Goal: Check status: Check status

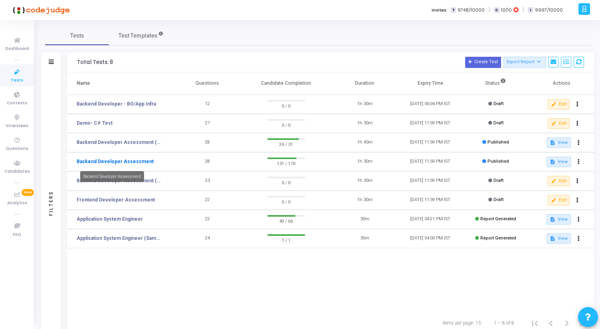
click at [135, 159] on link "Backend Developer Assessment" at bounding box center [115, 161] width 77 height 7
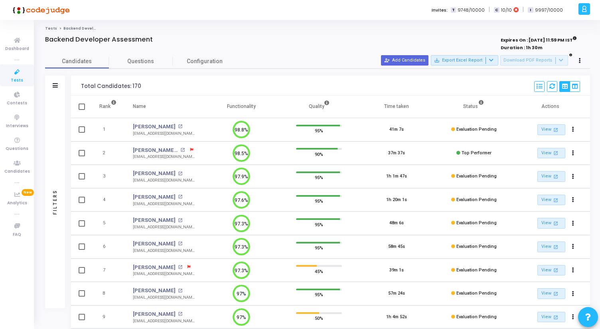
drag, startPoint x: 228, startPoint y: 107, endPoint x: 263, endPoint y: 107, distance: 35.1
click at [263, 107] on th "Functionality" at bounding box center [241, 106] width 77 height 22
drag, startPoint x: 263, startPoint y: 107, endPoint x: 224, endPoint y: 107, distance: 38.7
click at [224, 107] on th "Functionality" at bounding box center [241, 106] width 77 height 22
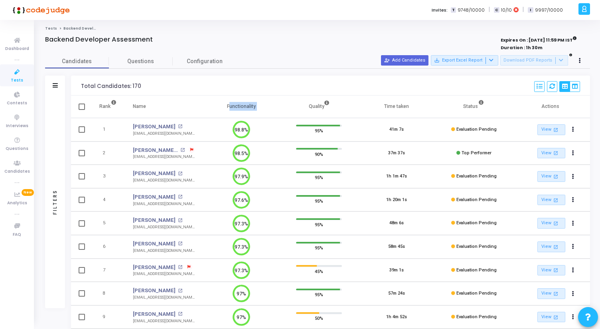
click at [224, 107] on th "Functionality" at bounding box center [241, 106] width 77 height 22
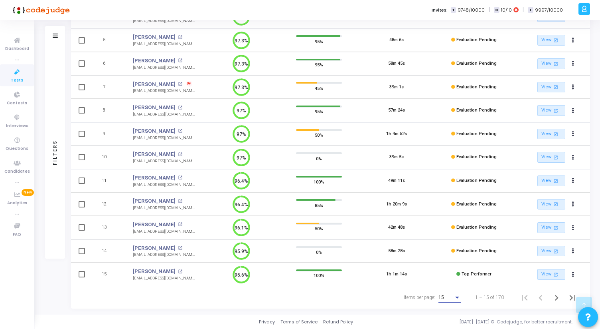
click at [444, 299] on span "15" at bounding box center [442, 297] width 6 height 6
click at [443, 294] on span "50" at bounding box center [450, 292] width 22 height 14
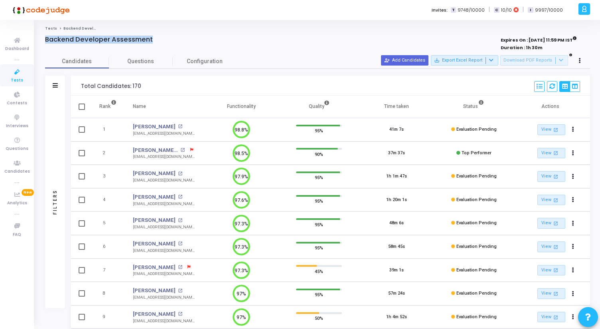
drag, startPoint x: 45, startPoint y: 39, endPoint x: 155, endPoint y: 42, distance: 109.8
click at [154, 42] on div "Backend Developer Assessment" at bounding box center [204, 40] width 319 height 8
click at [155, 42] on div "Backend Developer Assessment" at bounding box center [204, 40] width 319 height 8
drag, startPoint x: 156, startPoint y: 42, endPoint x: 39, endPoint y: 29, distance: 118.0
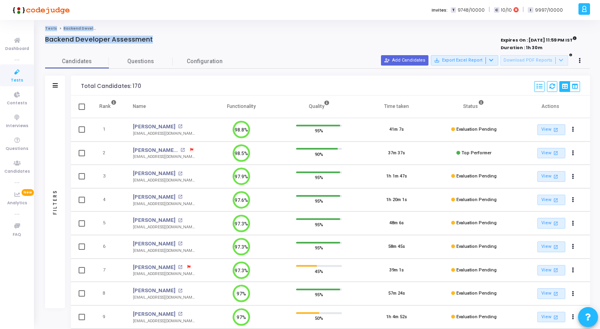
click at [21, 68] on icon at bounding box center [17, 72] width 17 height 10
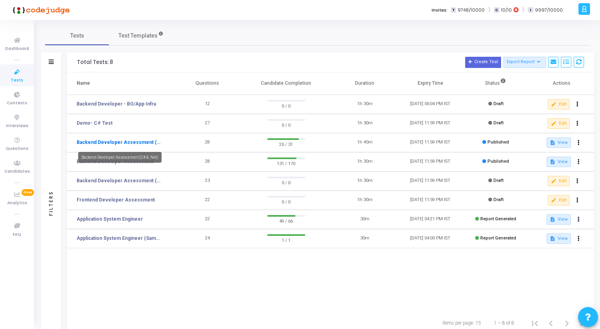
click at [126, 142] on link "Backend Developer Assessment (C# & .Net)" at bounding box center [120, 142] width 86 height 7
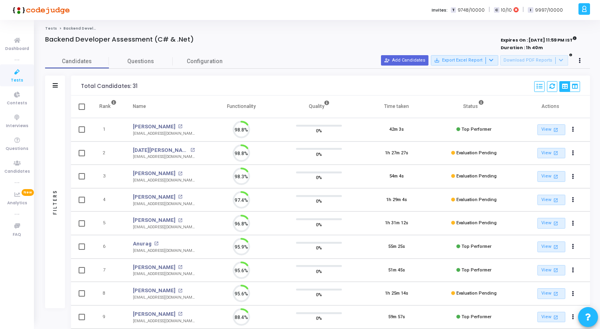
scroll to position [17, 20]
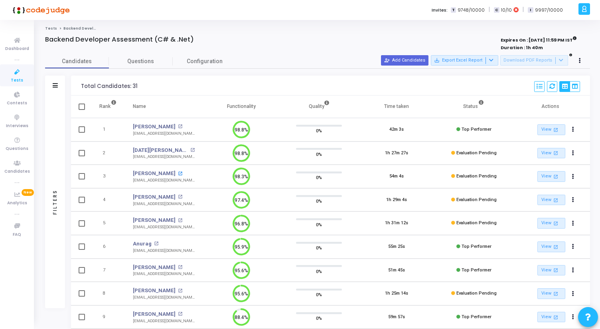
click at [178, 172] on mat-icon "open_in_new" at bounding box center [180, 173] width 4 height 4
drag, startPoint x: 459, startPoint y: 176, endPoint x: 505, endPoint y: 180, distance: 46.5
click at [505, 180] on td "Evaluation Pending" at bounding box center [473, 176] width 77 height 24
click at [461, 177] on span "Evaluation Pending" at bounding box center [477, 175] width 40 height 5
drag, startPoint x: 459, startPoint y: 176, endPoint x: 498, endPoint y: 177, distance: 39.5
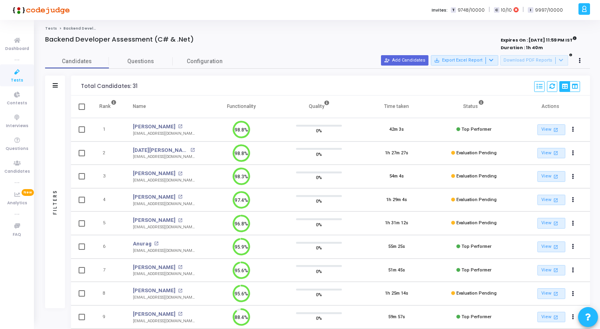
click at [499, 177] on td "Evaluation Pending" at bounding box center [473, 176] width 77 height 24
click at [498, 177] on td "Evaluation Pending" at bounding box center [473, 176] width 77 height 24
drag, startPoint x: 498, startPoint y: 177, endPoint x: 461, endPoint y: 176, distance: 37.1
click at [461, 176] on td "Evaluation Pending" at bounding box center [473, 176] width 77 height 24
click at [461, 176] on span "Evaluation Pending" at bounding box center [477, 175] width 40 height 5
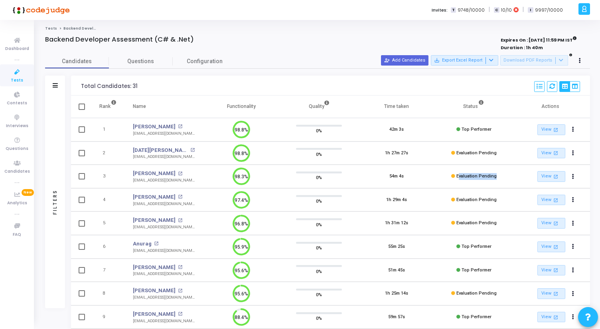
drag, startPoint x: 459, startPoint y: 176, endPoint x: 495, endPoint y: 176, distance: 35.9
click at [495, 176] on span "Evaluation Pending" at bounding box center [477, 175] width 40 height 5
click at [496, 176] on span "Evaluation Pending" at bounding box center [477, 175] width 40 height 5
drag, startPoint x: 496, startPoint y: 176, endPoint x: 461, endPoint y: 178, distance: 34.4
click at [461, 178] on span "Evaluation Pending" at bounding box center [477, 175] width 40 height 5
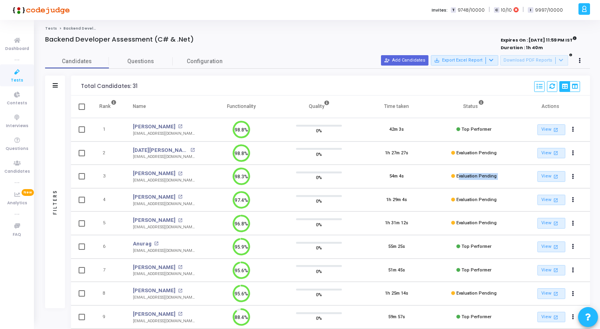
click at [461, 178] on span "Evaluation Pending" at bounding box center [477, 175] width 40 height 5
drag, startPoint x: 458, startPoint y: 176, endPoint x: 504, endPoint y: 177, distance: 46.3
click at [504, 177] on td "Evaluation Pending" at bounding box center [473, 176] width 77 height 24
click at [484, 176] on span "Evaluation Pending" at bounding box center [477, 175] width 40 height 5
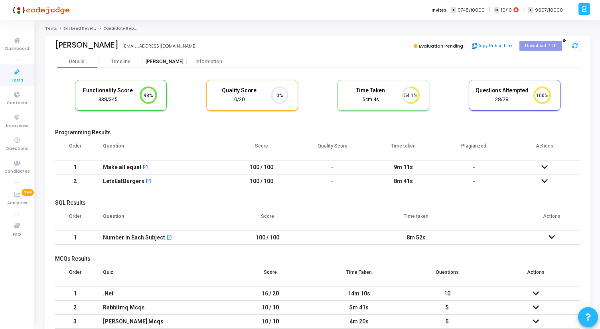
click at [170, 63] on div "Proctor" at bounding box center [165, 62] width 44 height 6
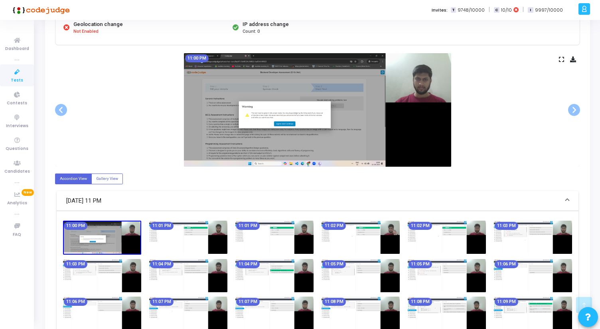
scroll to position [130, 0]
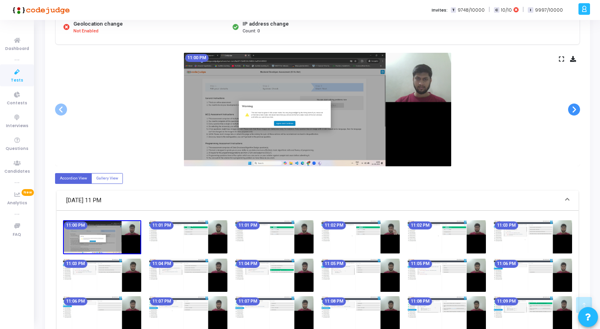
click at [578, 109] on span at bounding box center [574, 109] width 12 height 12
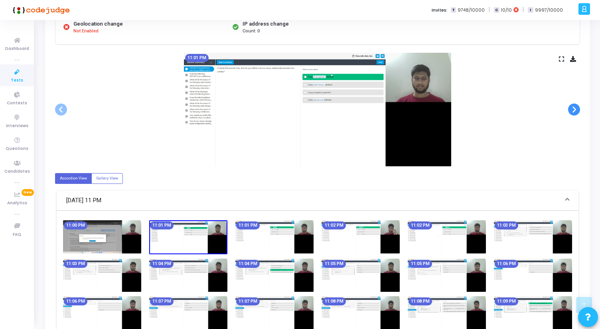
click at [578, 109] on span at bounding box center [574, 109] width 12 height 12
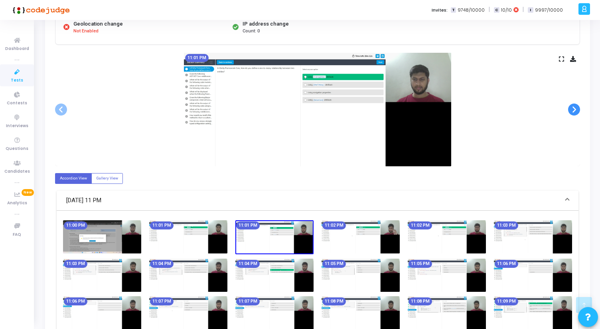
click at [578, 109] on span at bounding box center [574, 109] width 12 height 12
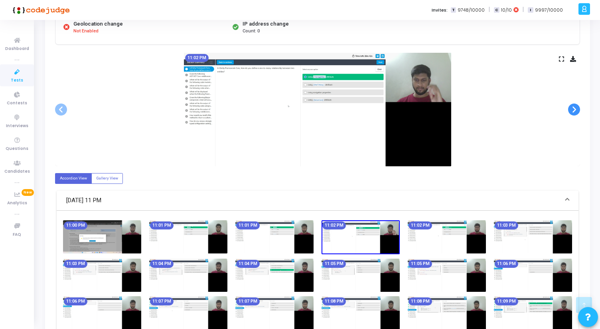
click at [578, 109] on span at bounding box center [574, 109] width 12 height 12
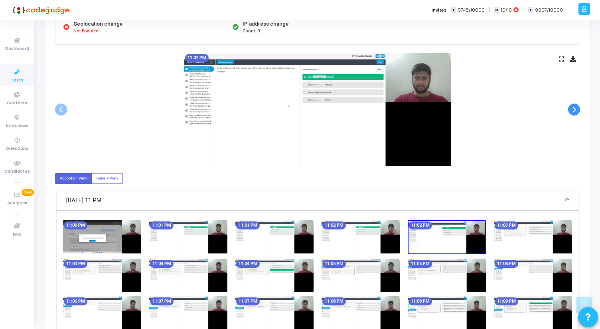
click at [578, 109] on span at bounding box center [574, 109] width 12 height 12
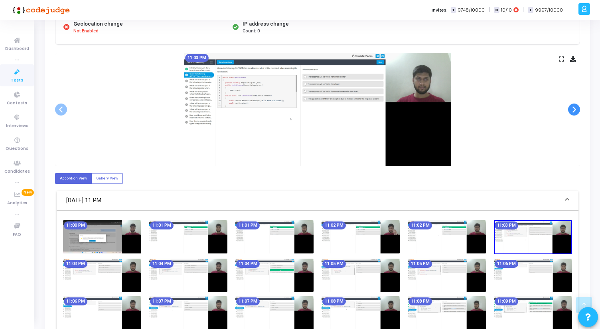
click at [578, 109] on span at bounding box center [574, 109] width 12 height 12
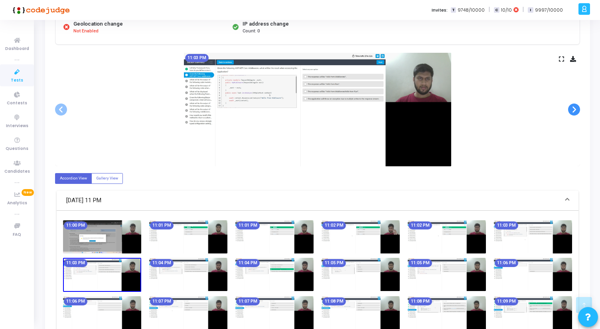
click at [578, 109] on span at bounding box center [574, 109] width 12 height 12
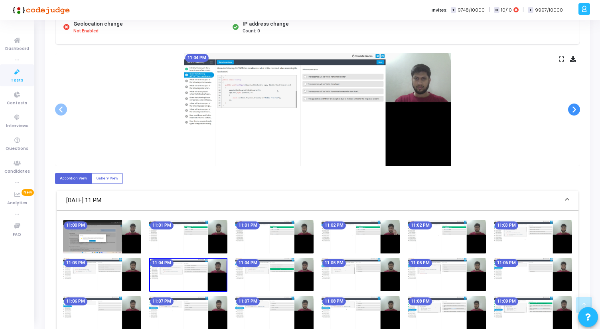
click at [578, 109] on span at bounding box center [574, 109] width 12 height 12
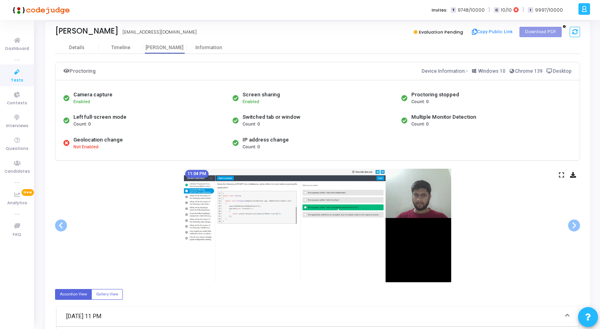
scroll to position [0, 0]
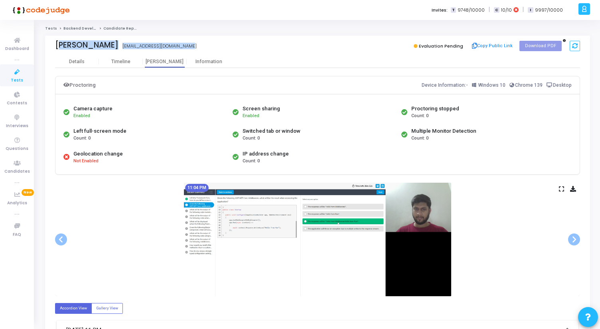
drag, startPoint x: 54, startPoint y: 43, endPoint x: 206, endPoint y: 50, distance: 151.8
click at [206, 50] on div "Shubhanshu Jha jhashubhanshu786@gmail.com Evaluation Pending Copy Public Link D…" at bounding box center [317, 46] width 545 height 20
click at [206, 50] on div "Shubhanshu Jha jhashubhanshu786@gmail.com" at bounding box center [184, 46] width 259 height 12
drag, startPoint x: 206, startPoint y: 50, endPoint x: 45, endPoint y: 43, distance: 161.0
click at [45, 43] on div "Shubhanshu Jha jhashubhanshu786@gmail.com Evaluation Pending Copy Public Link D…" at bounding box center [317, 46] width 545 height 20
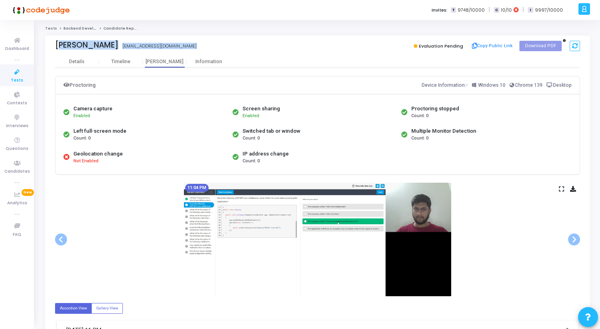
click at [45, 43] on div "Shubhanshu Jha jhashubhanshu786@gmail.com Evaluation Pending Copy Public Link D…" at bounding box center [317, 46] width 545 height 20
